Goal: Transaction & Acquisition: Purchase product/service

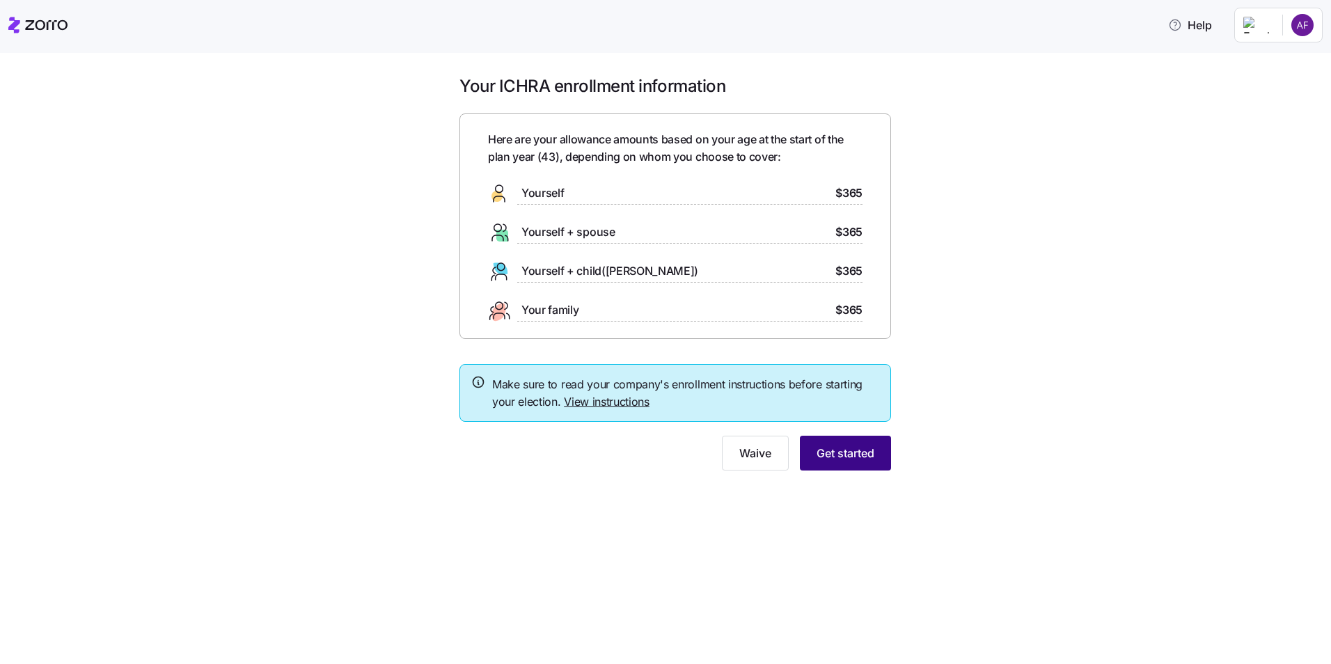
click at [846, 457] on span "Get started" at bounding box center [846, 453] width 58 height 17
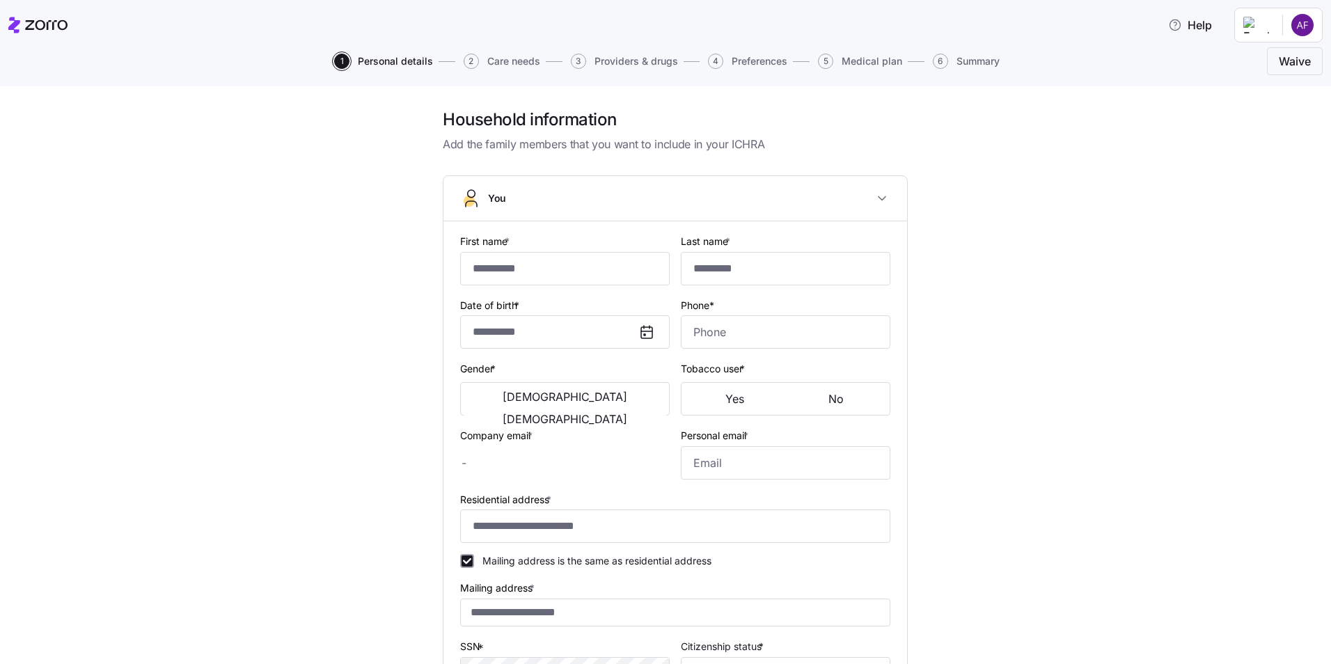
type input "******"
type input "[EMAIL_ADDRESS][DOMAIN_NAME]"
type input "**********"
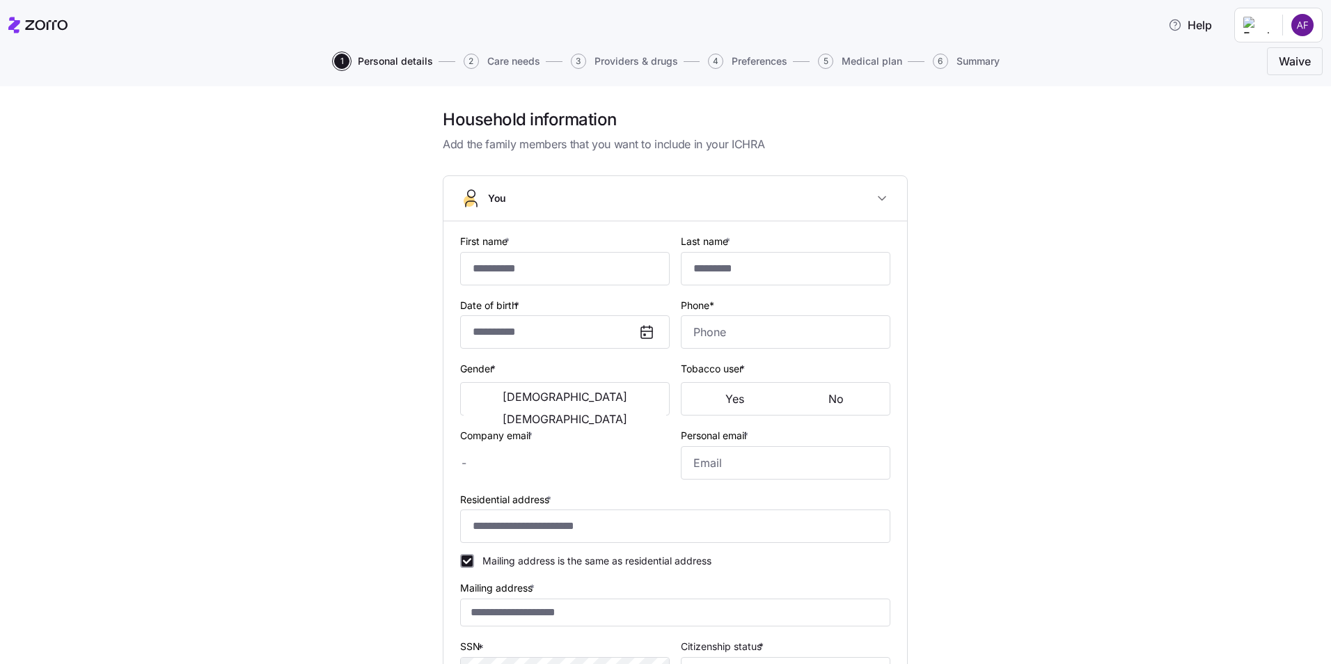
checkbox input "true"
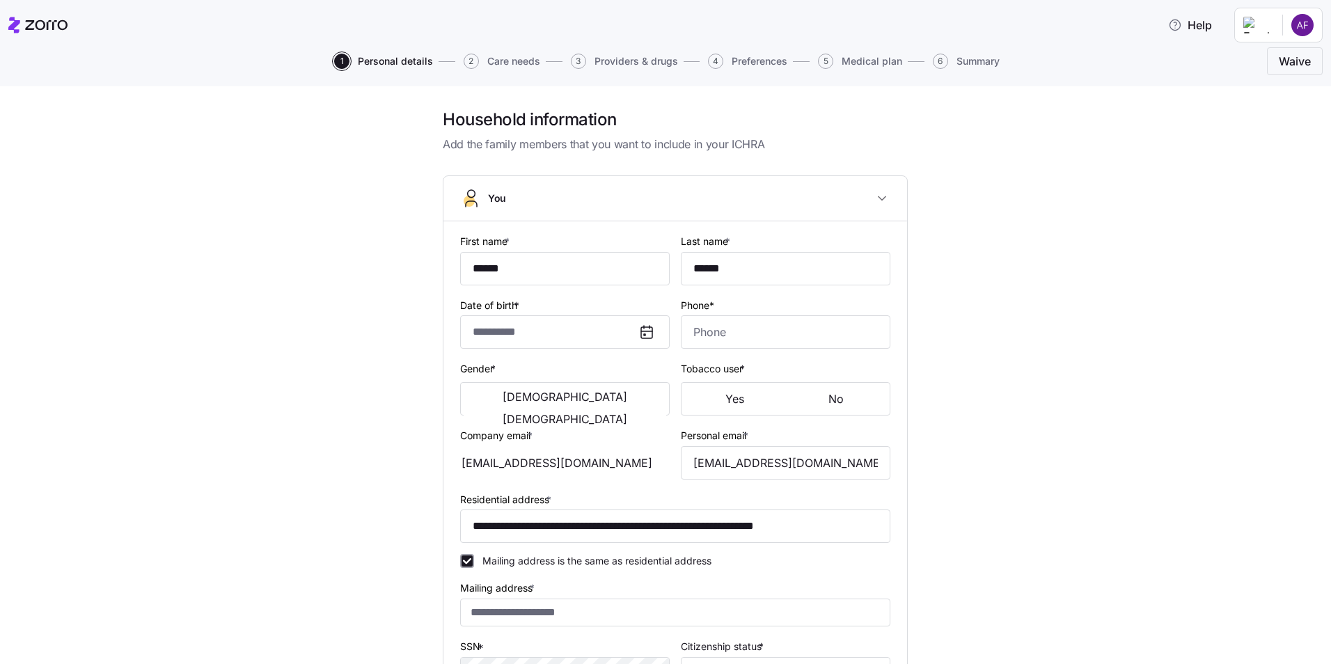
type input "**********"
type input "[PHONE_NUMBER]"
type input "[DEMOGRAPHIC_DATA] citizen"
type input "Married"
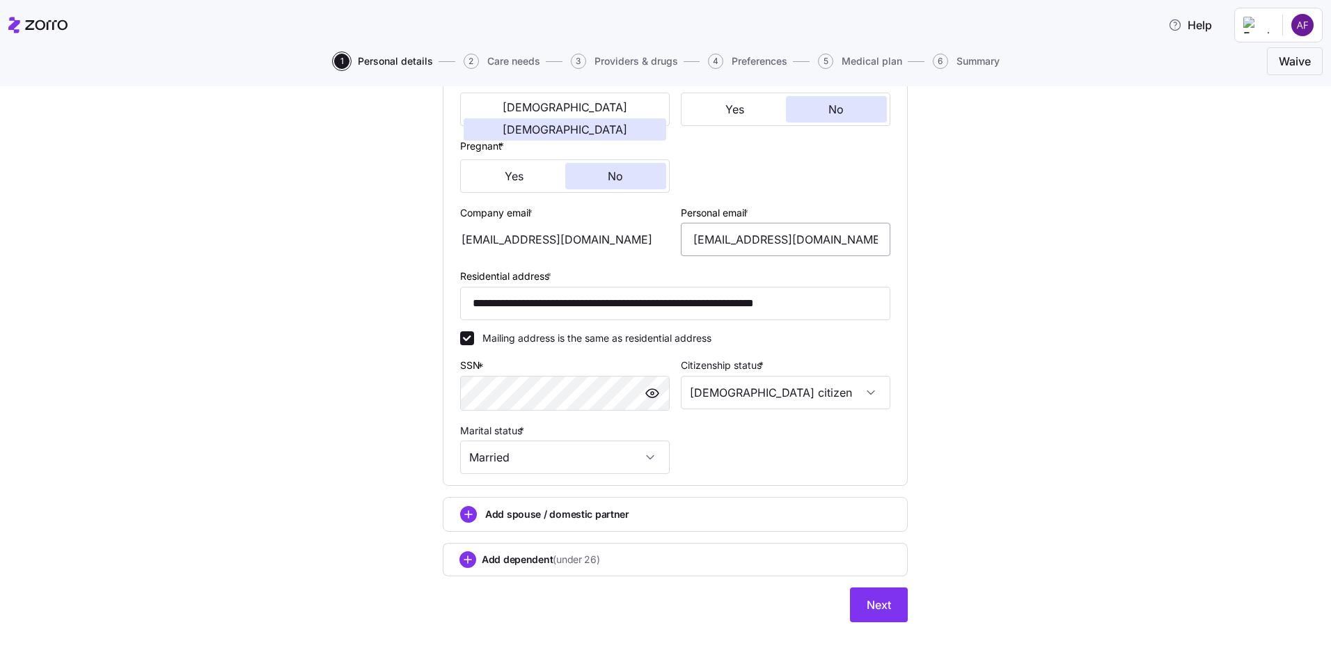
scroll to position [298, 0]
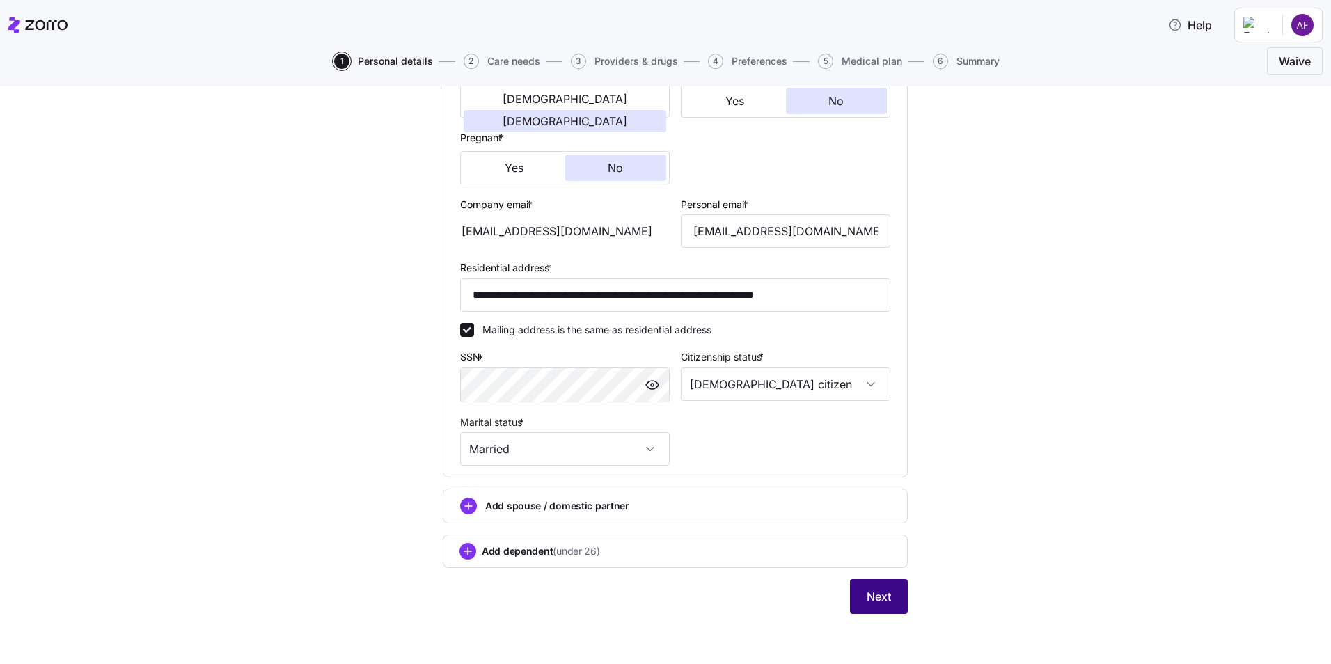
click at [885, 587] on button "Next" at bounding box center [879, 596] width 58 height 35
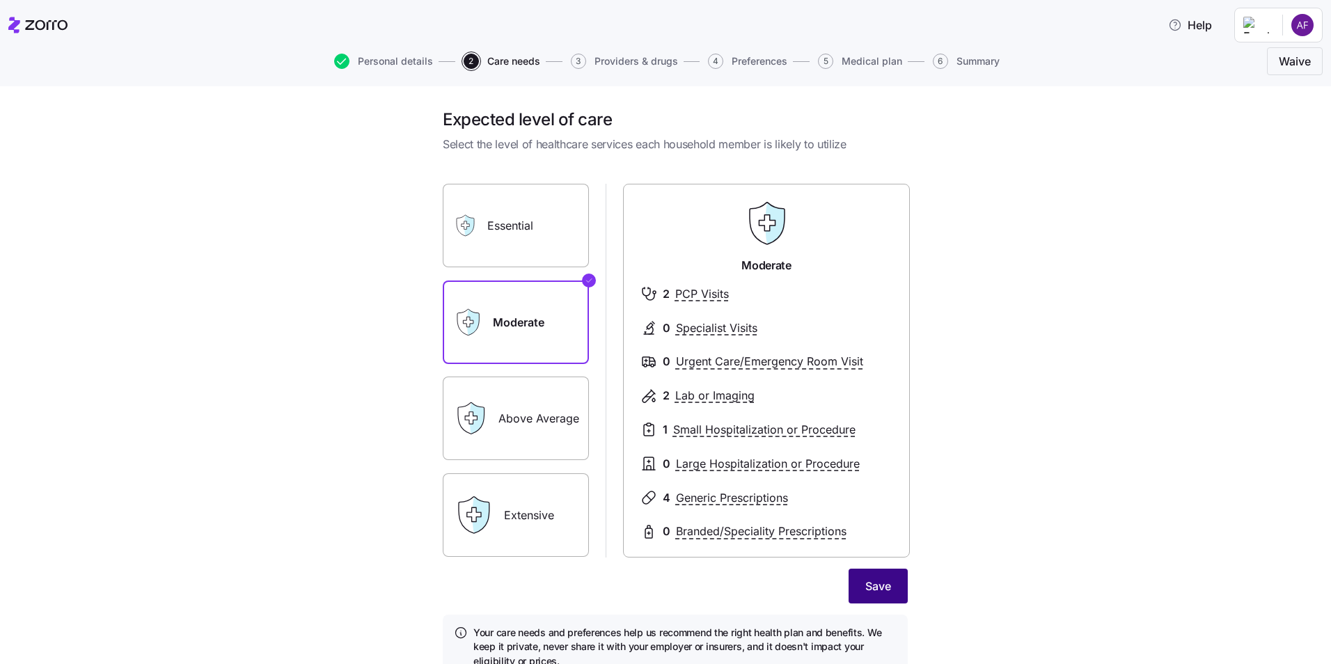
click at [859, 576] on button "Save" at bounding box center [878, 586] width 59 height 35
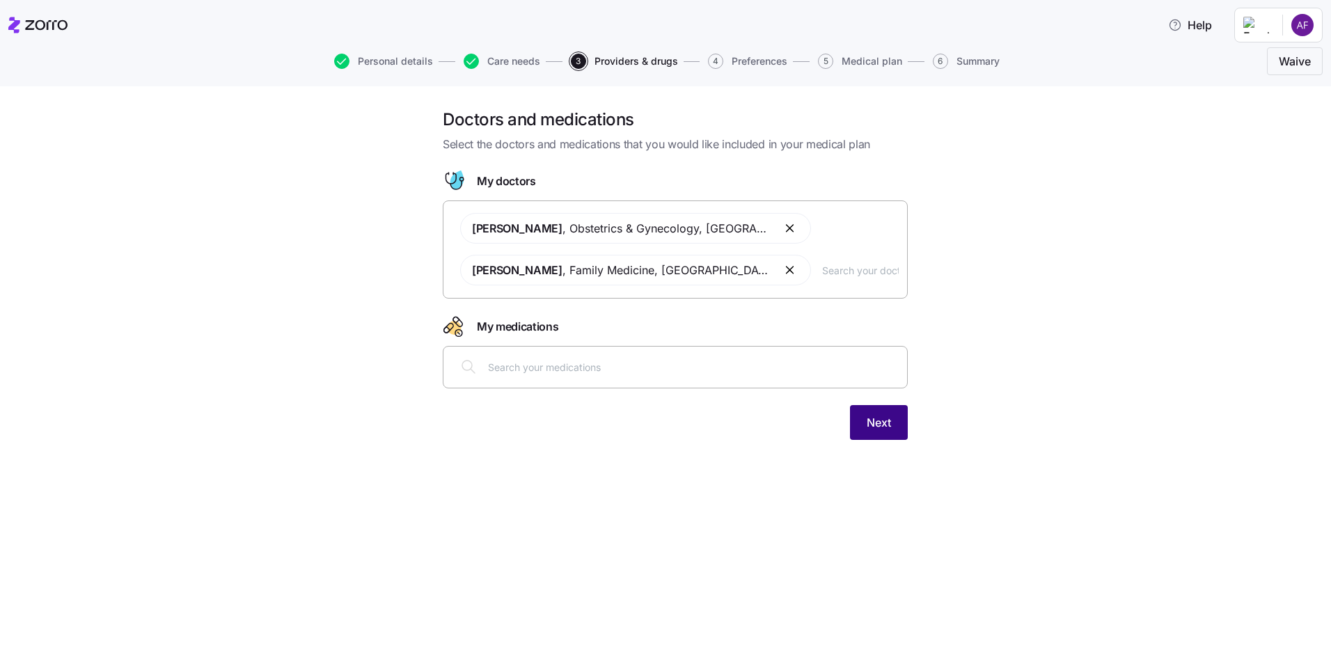
click at [876, 427] on span "Next" at bounding box center [879, 422] width 24 height 17
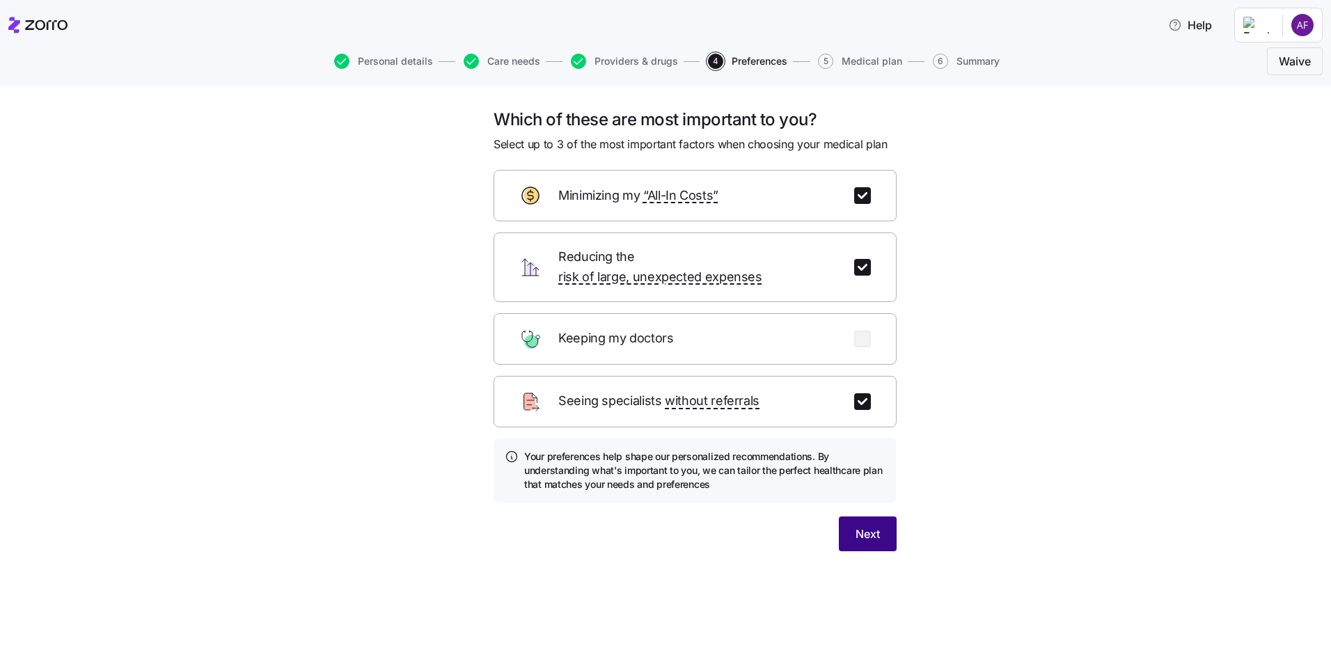
click at [881, 518] on button "Next" at bounding box center [868, 534] width 58 height 35
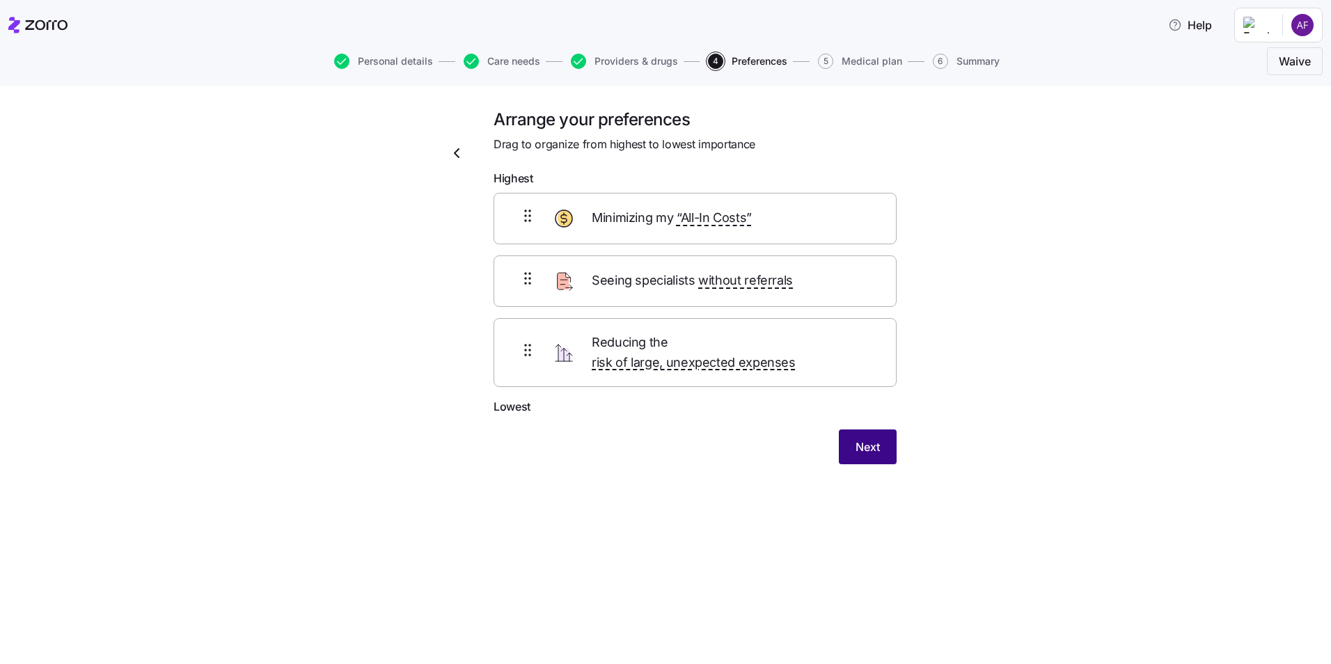
click at [870, 439] on span "Next" at bounding box center [867, 447] width 24 height 17
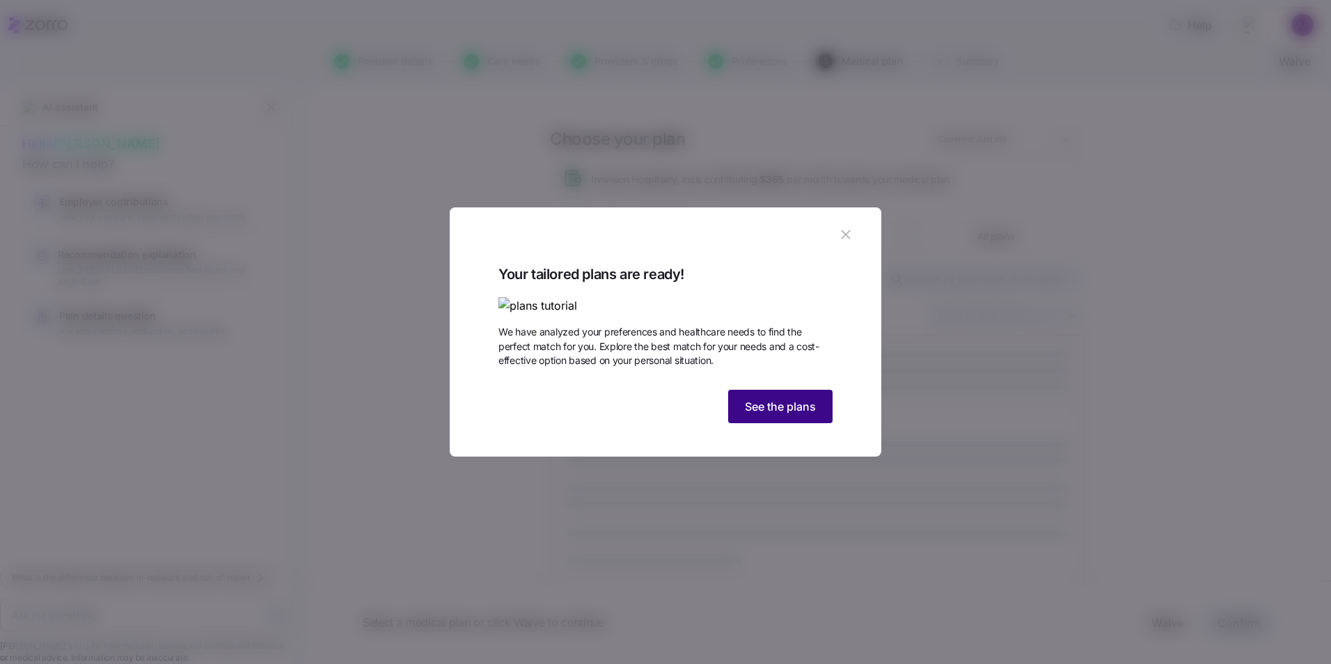
click at [768, 423] on button "See the plans" at bounding box center [780, 406] width 104 height 33
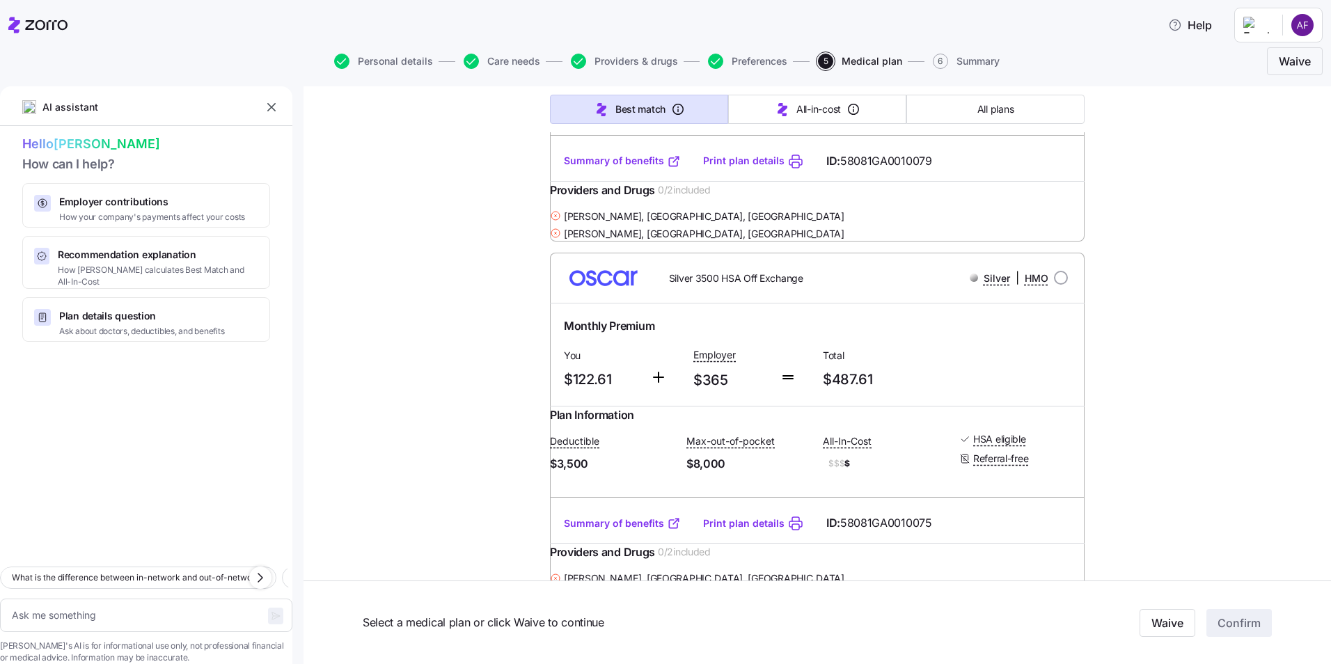
scroll to position [487, 0]
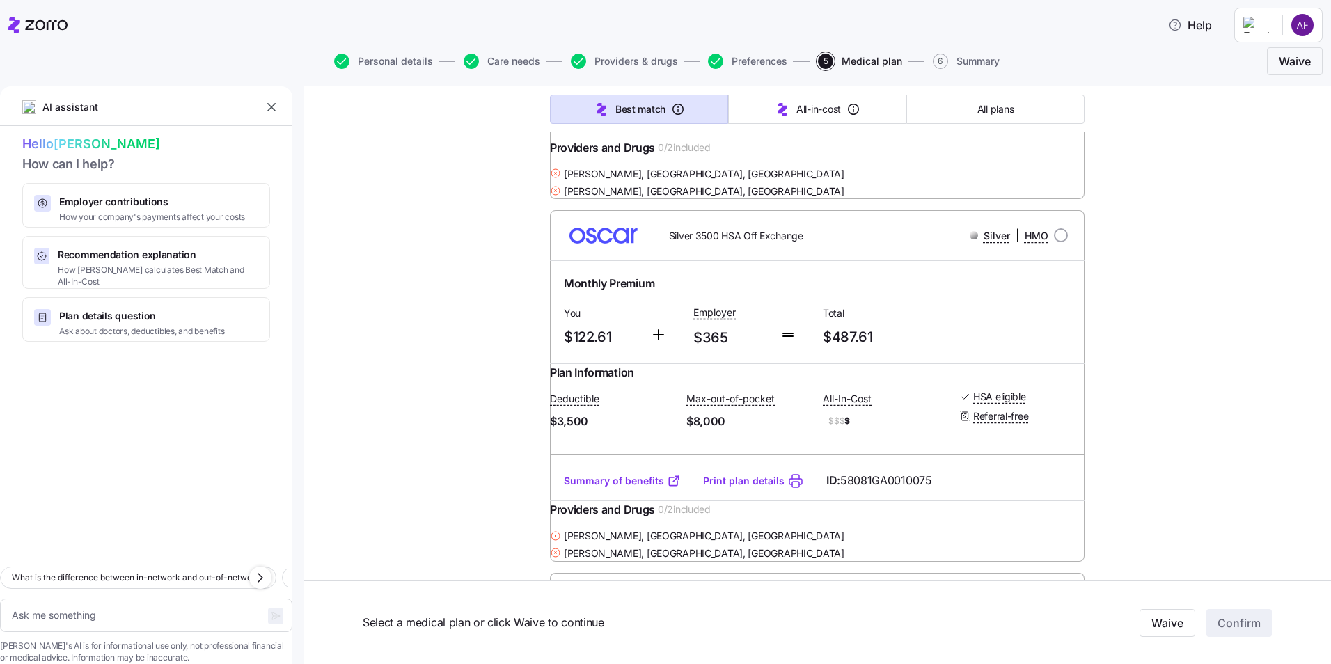
click at [633, 488] on link "Summary of benefits" at bounding box center [622, 481] width 117 height 14
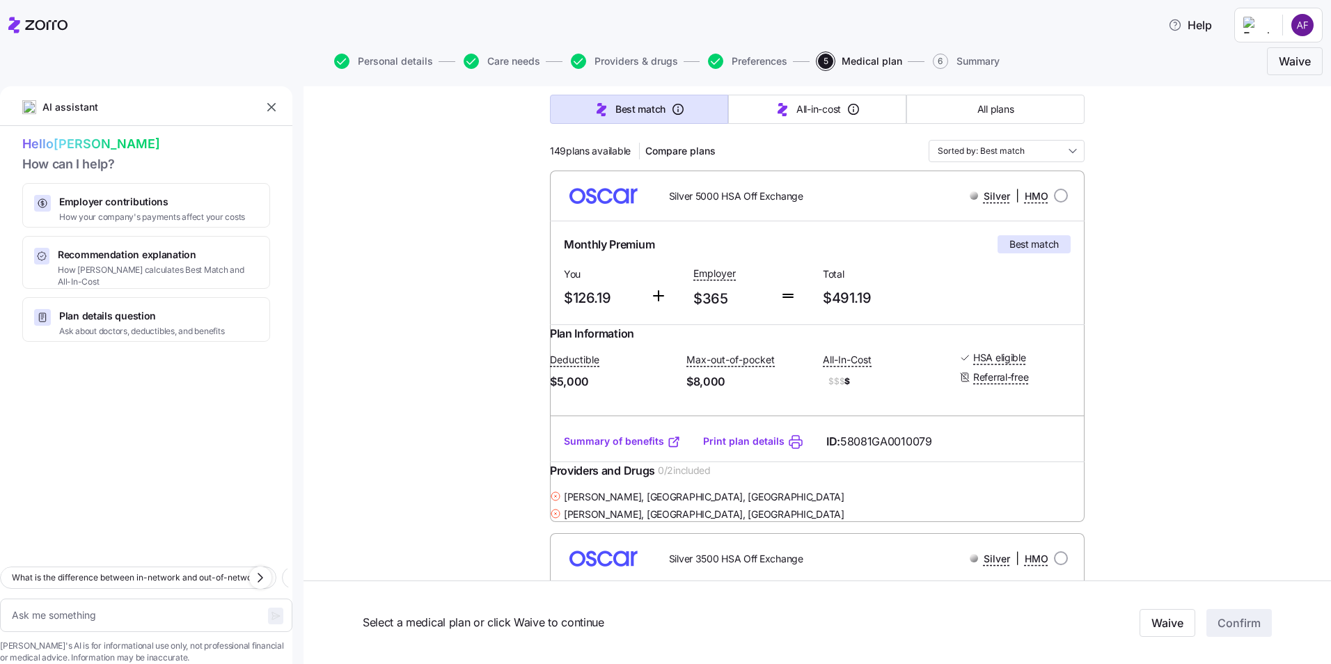
scroll to position [139, 0]
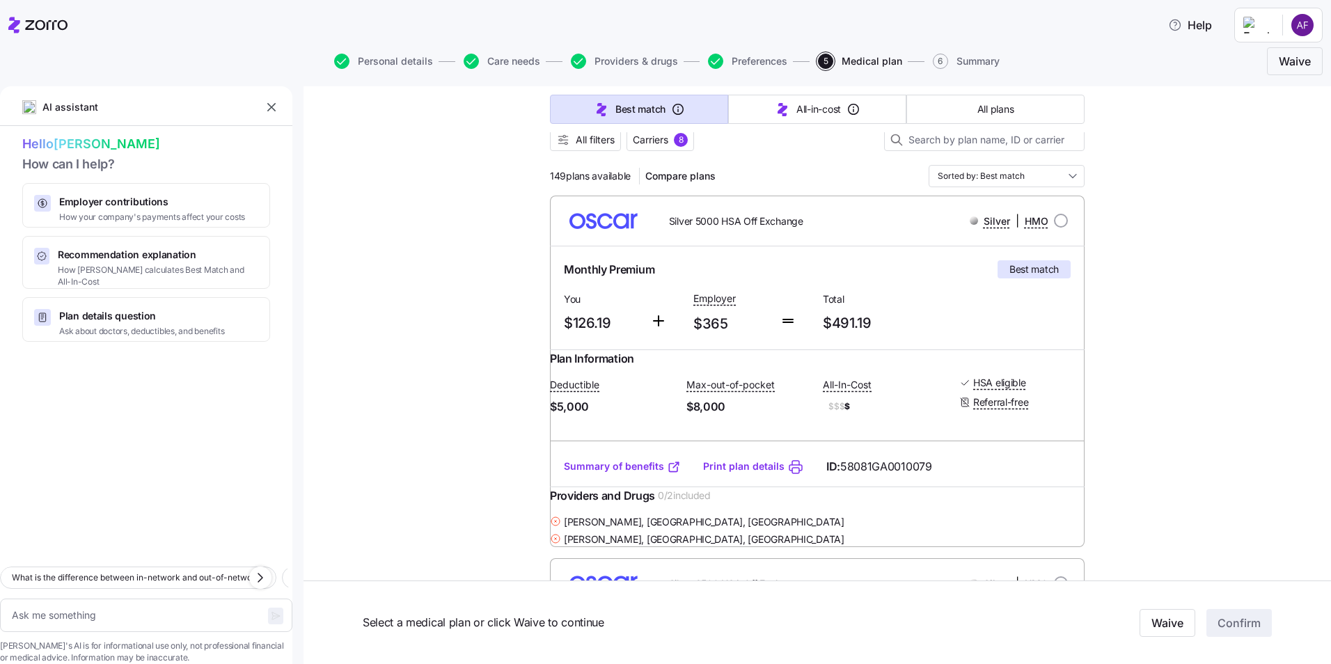
click at [645, 473] on link "Summary of benefits" at bounding box center [622, 466] width 117 height 14
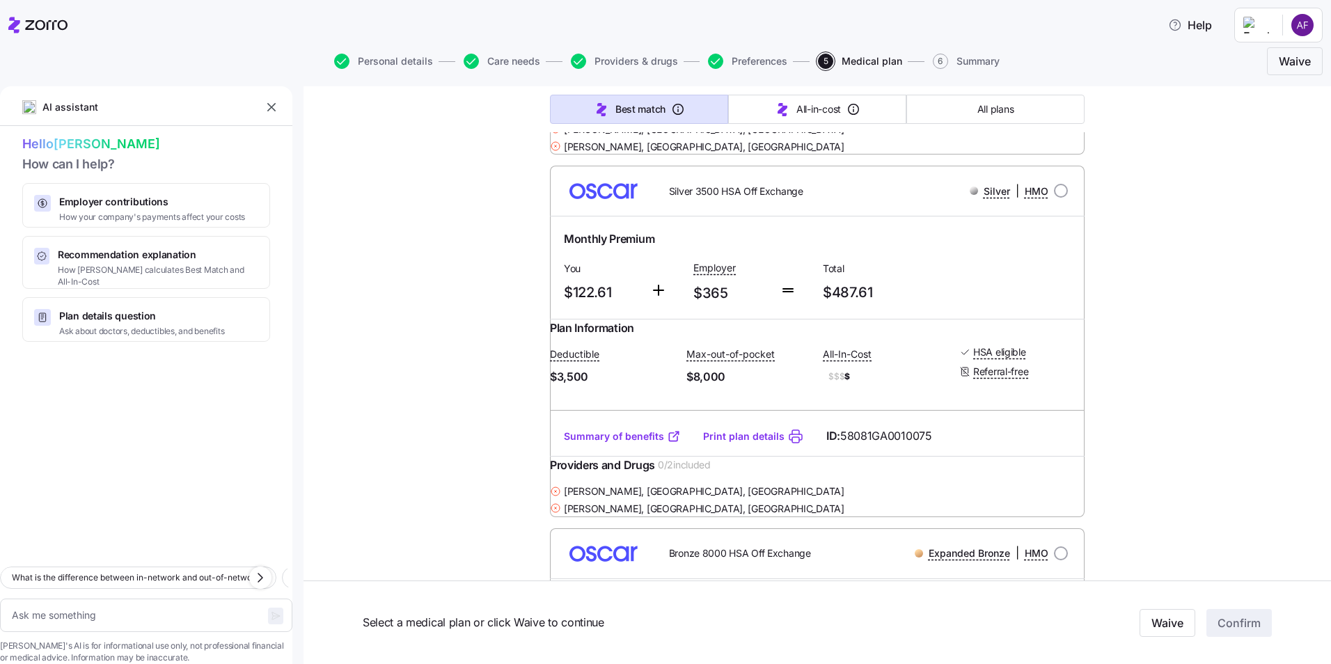
scroll to position [557, 0]
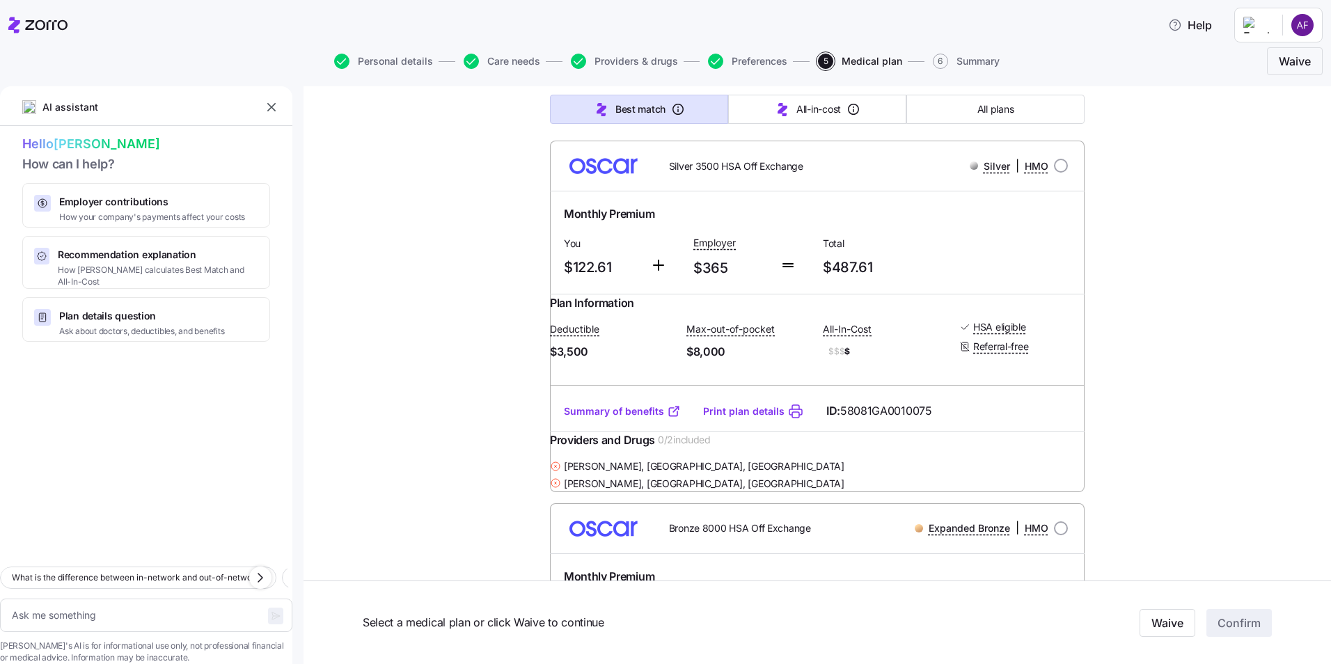
click at [1156, 427] on div "Choose your plan Covered: Just me Innvision Hospitality, Inc is contributing $3…" at bounding box center [816, 634] width 1027 height 2210
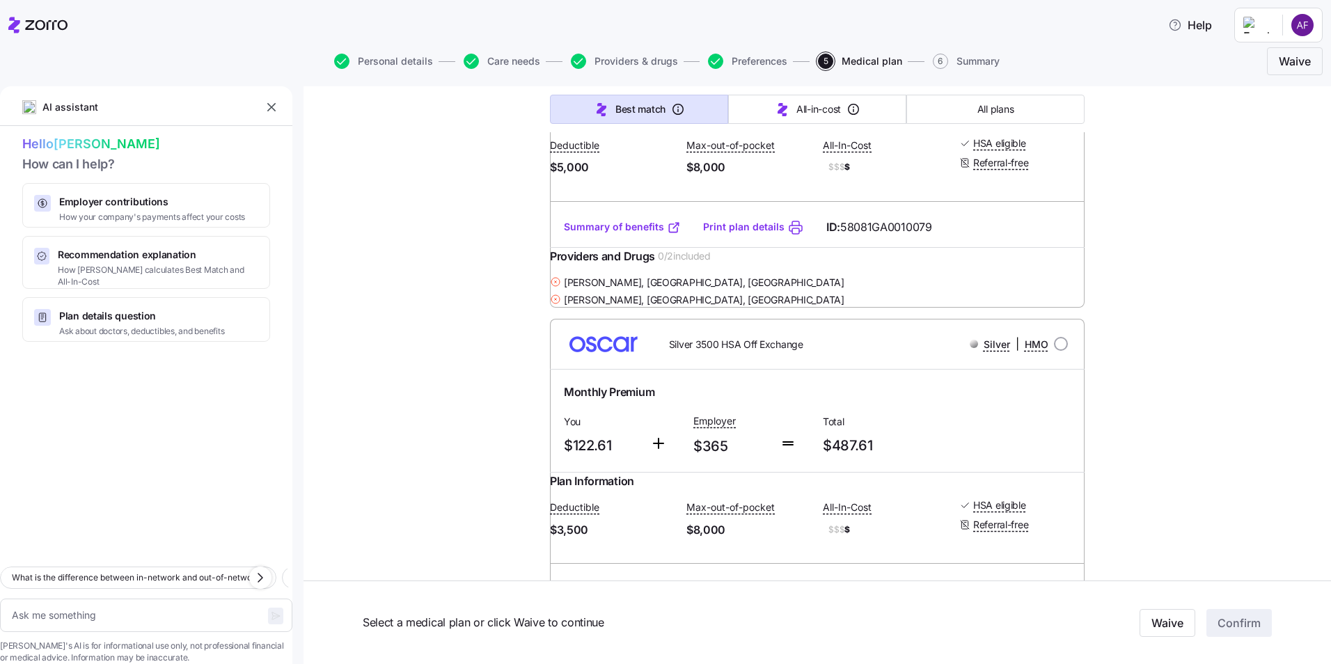
scroll to position [348, 0]
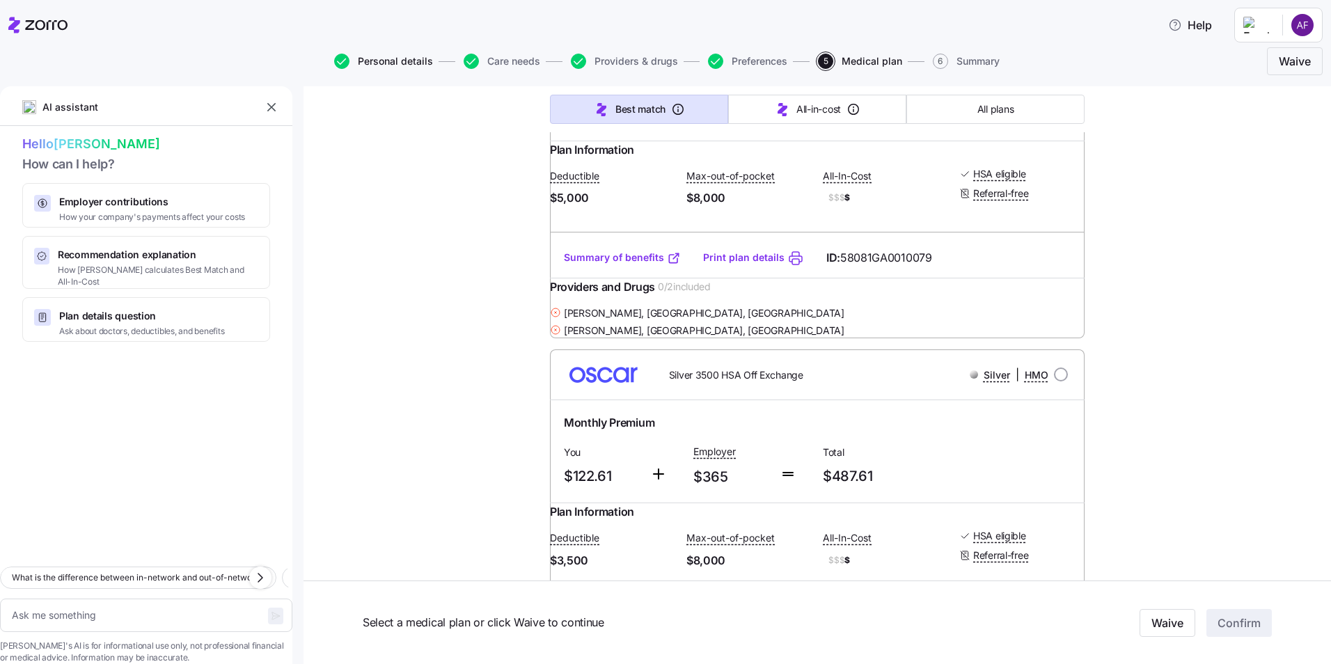
click at [402, 64] on span "Personal details" at bounding box center [395, 61] width 75 height 10
type textarea "x"
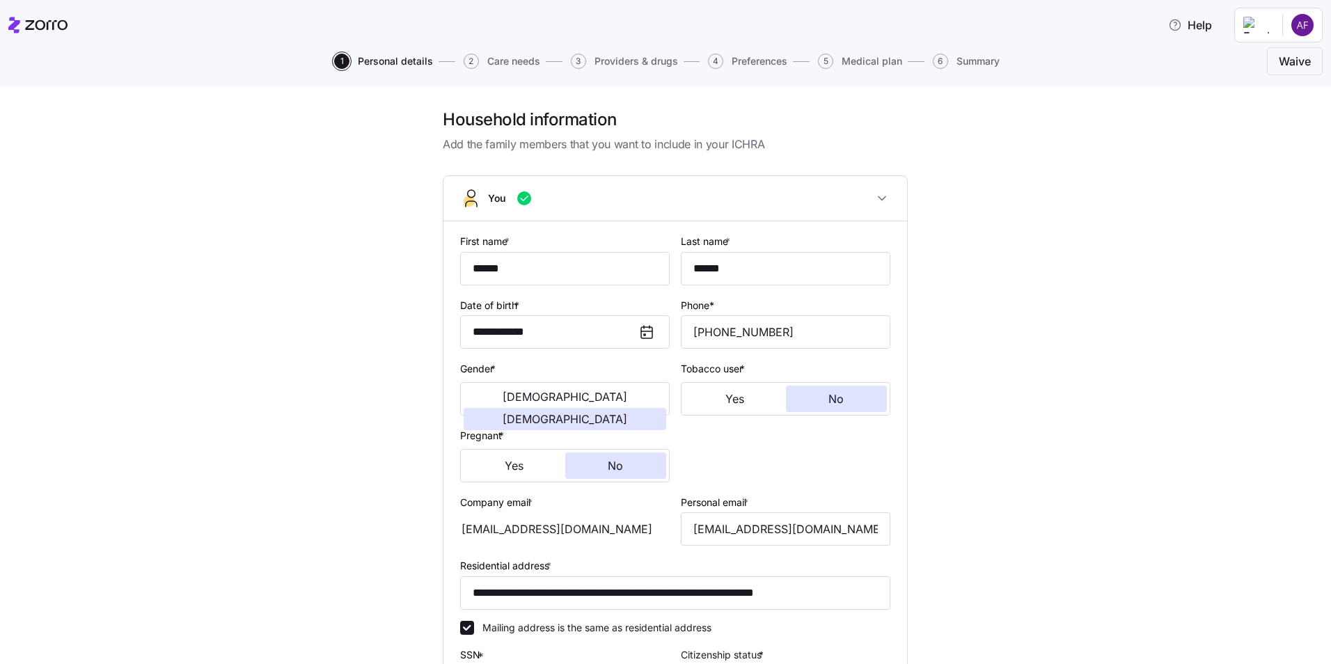
scroll to position [298, 0]
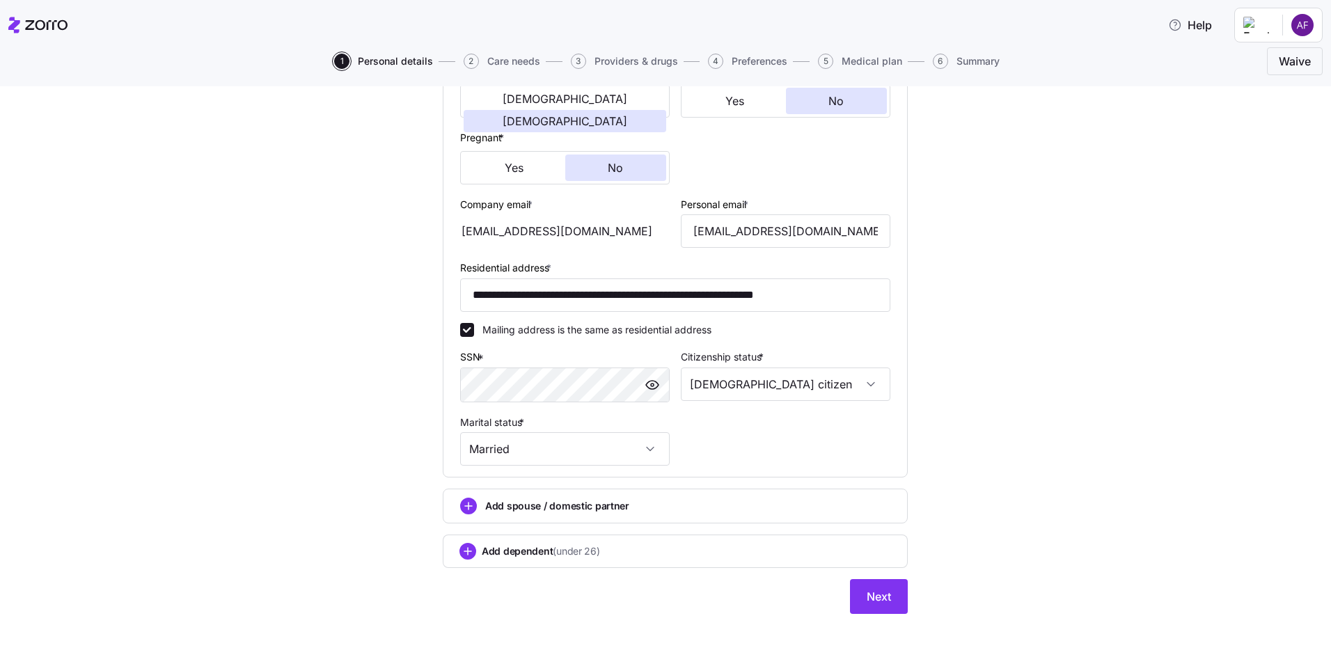
click at [552, 500] on span "Add spouse / domestic partner" at bounding box center [557, 506] width 144 height 14
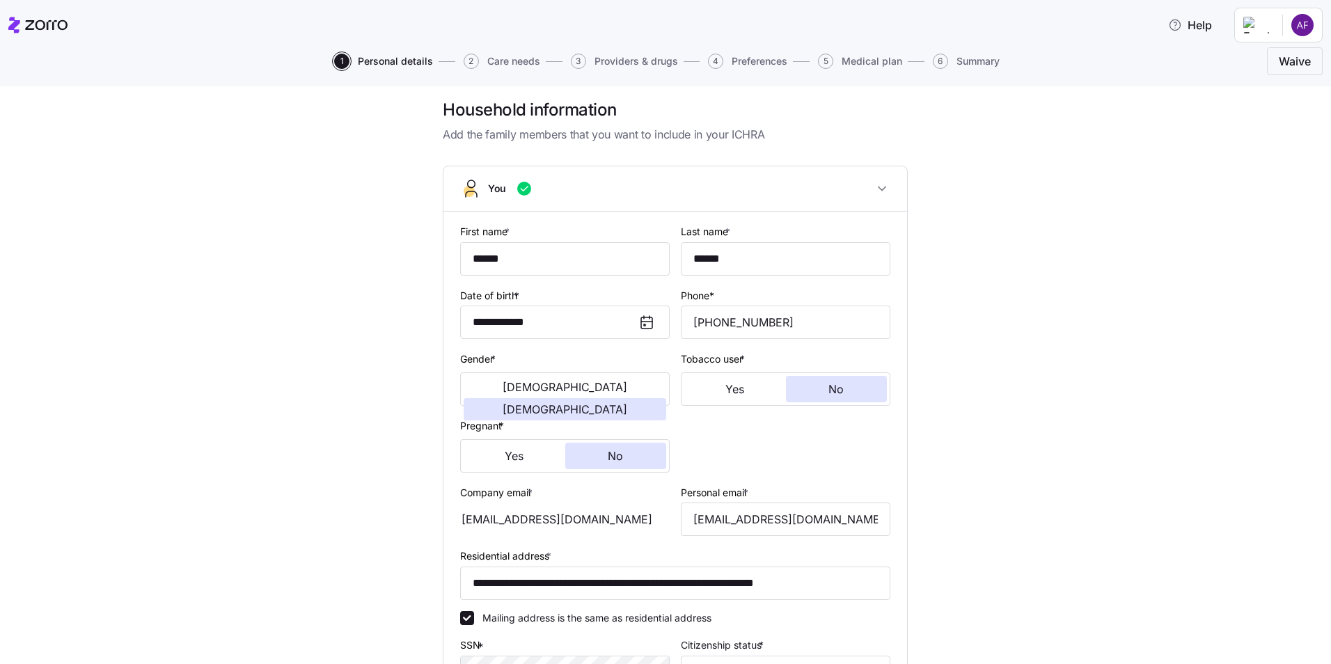
scroll to position [0, 0]
